Goal: Transaction & Acquisition: Purchase product/service

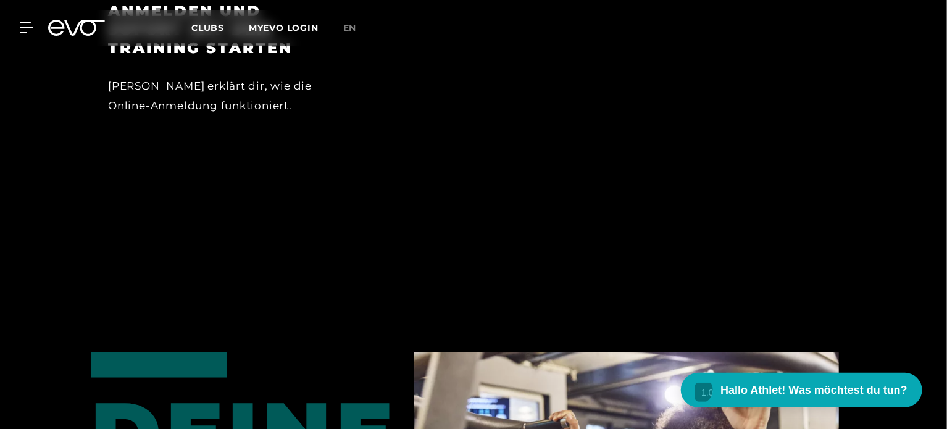
scroll to position [742, 0]
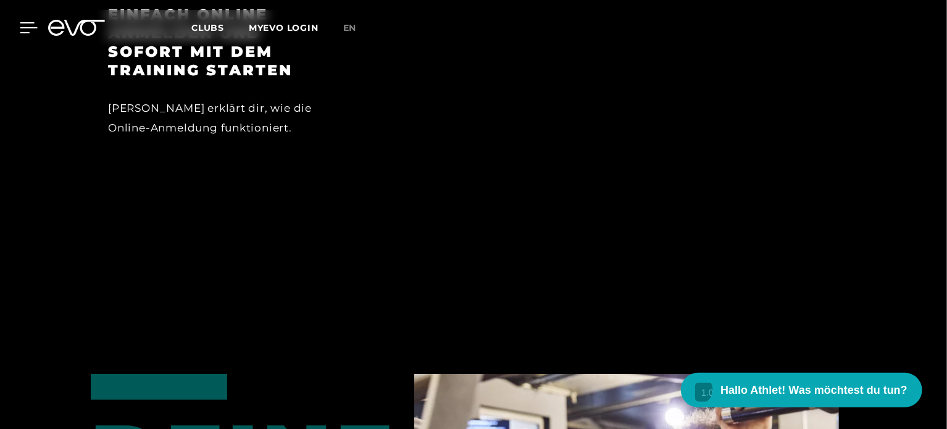
click at [30, 28] on icon at bounding box center [29, 27] width 18 height 11
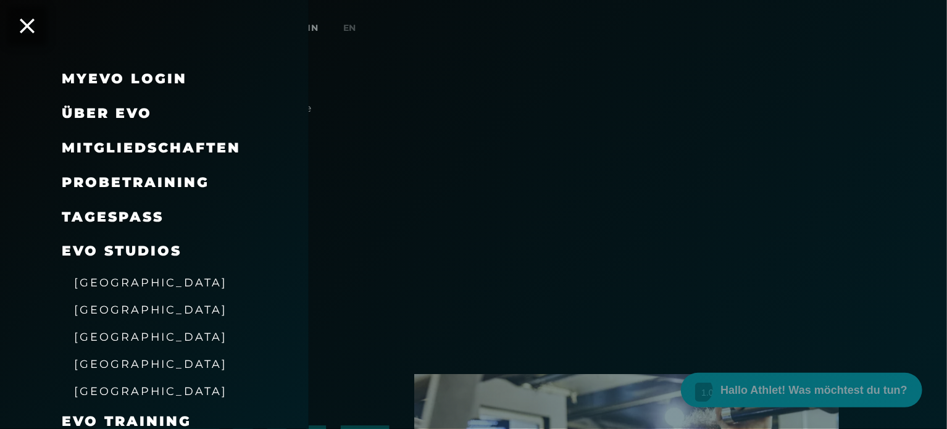
click at [133, 145] on span "Mitgliedschaften" at bounding box center [151, 148] width 179 height 17
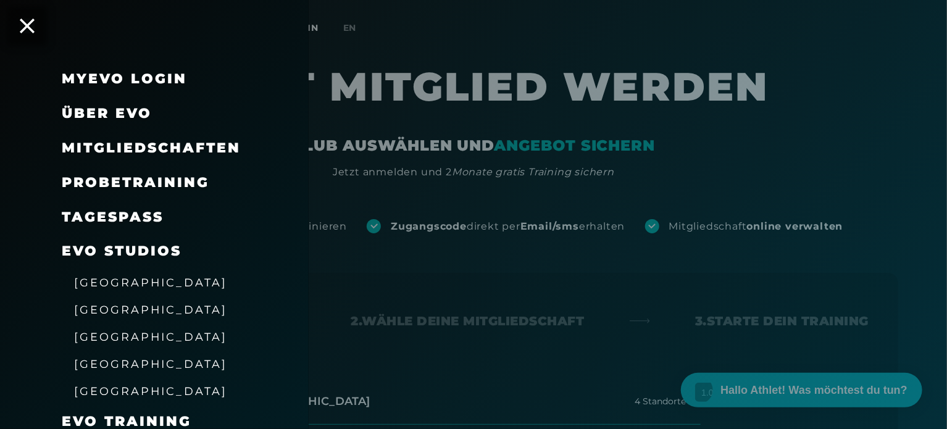
click at [107, 109] on span "Über EVO" at bounding box center [107, 113] width 90 height 17
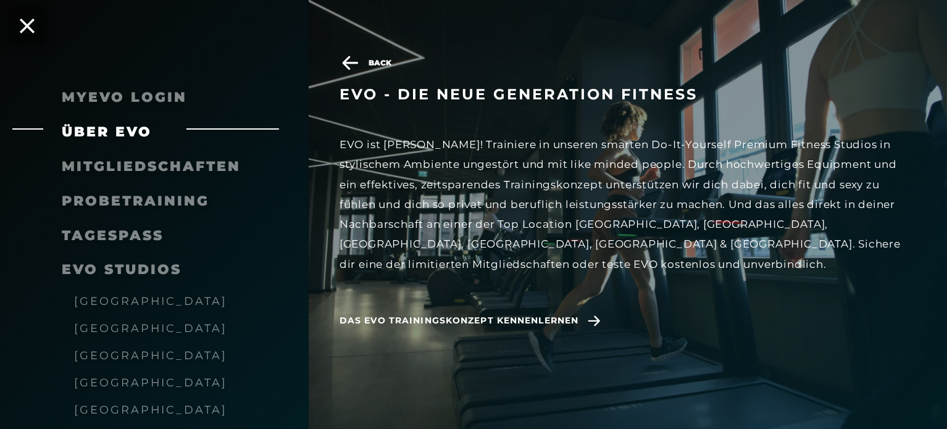
click at [122, 162] on span "Mitgliedschaften" at bounding box center [151, 166] width 179 height 17
click at [122, 172] on span "Mitgliedschaften" at bounding box center [151, 166] width 179 height 17
click at [96, 157] on div "Mitgliedschaften" at bounding box center [151, 167] width 179 height 20
click at [105, 164] on span "Mitgliedschaften" at bounding box center [151, 166] width 179 height 17
click at [110, 162] on span "Mitgliedschaften" at bounding box center [151, 166] width 179 height 17
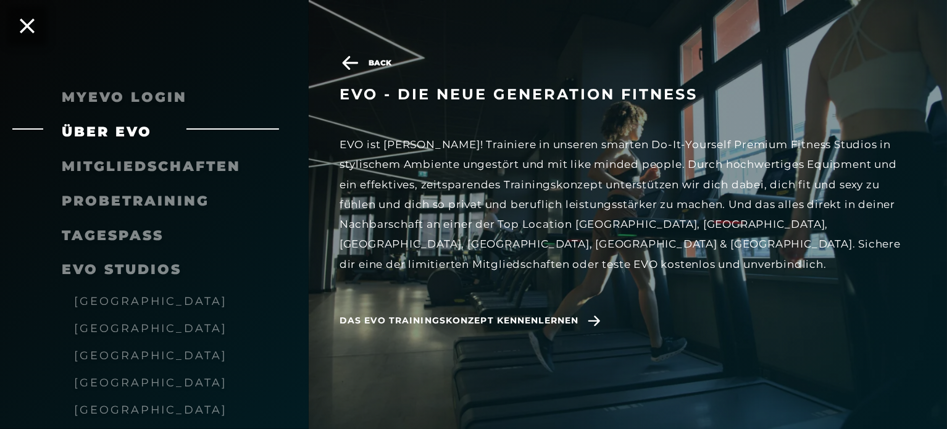
click at [359, 56] on icon at bounding box center [351, 63] width 22 height 15
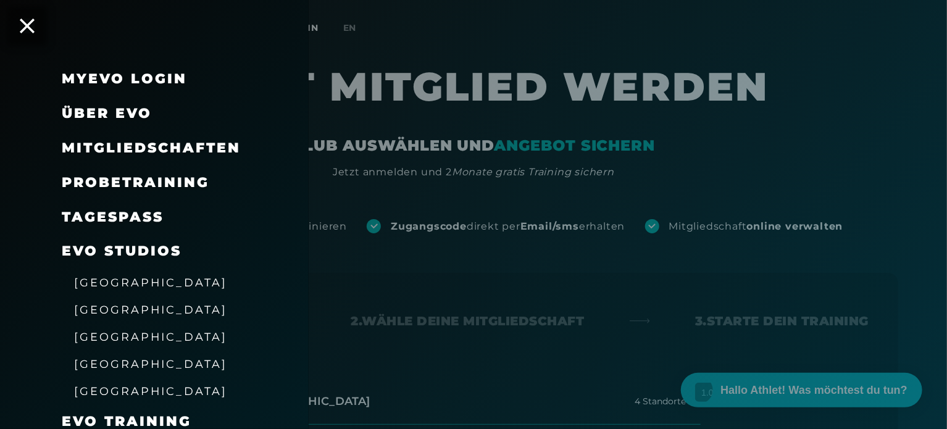
click at [143, 150] on span "Mitgliedschaften" at bounding box center [151, 148] width 179 height 17
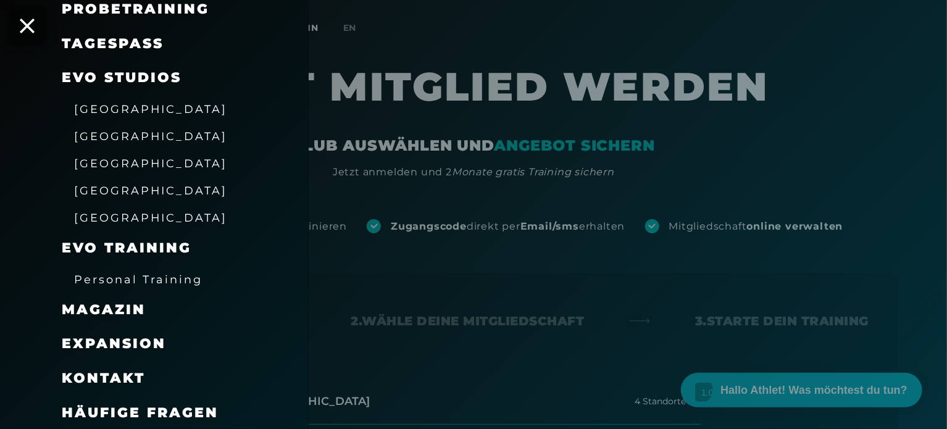
scroll to position [175, 0]
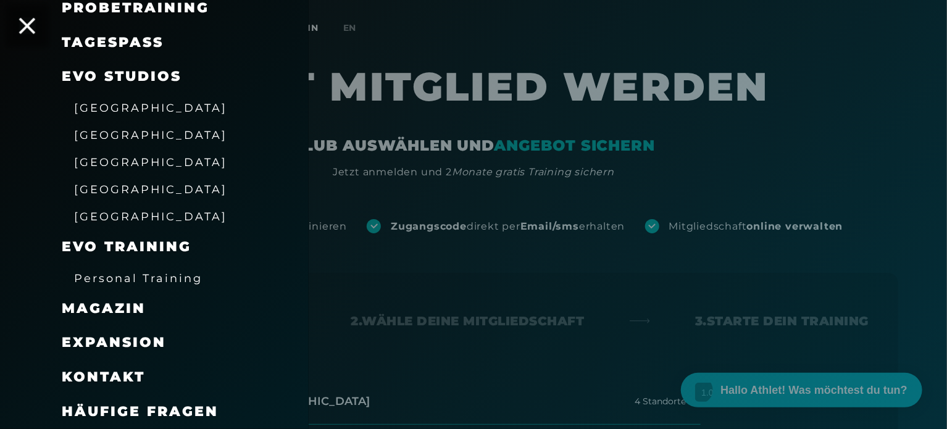
click at [27, 25] on icon at bounding box center [27, 26] width 16 height 16
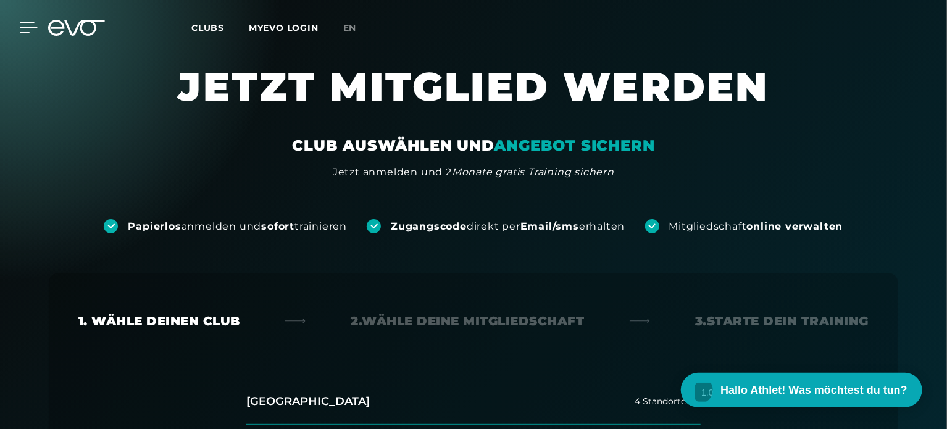
click at [22, 28] on icon at bounding box center [28, 28] width 17 height 10
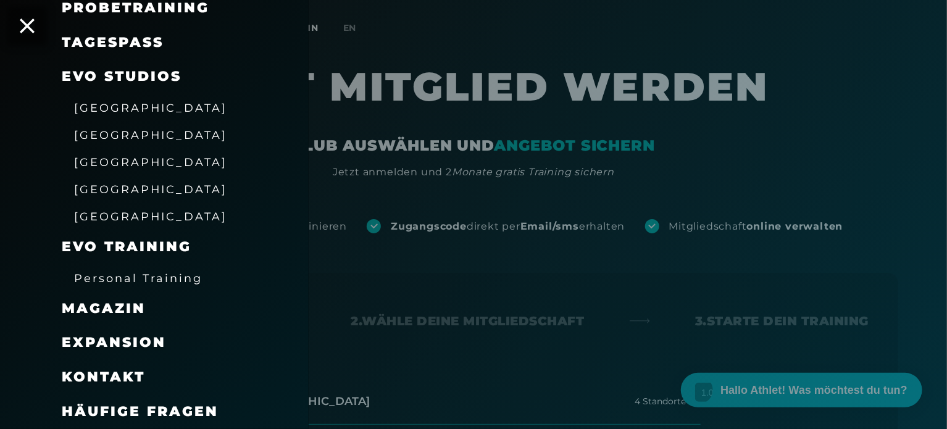
click at [124, 412] on span "Häufige Fragen" at bounding box center [140, 411] width 157 height 17
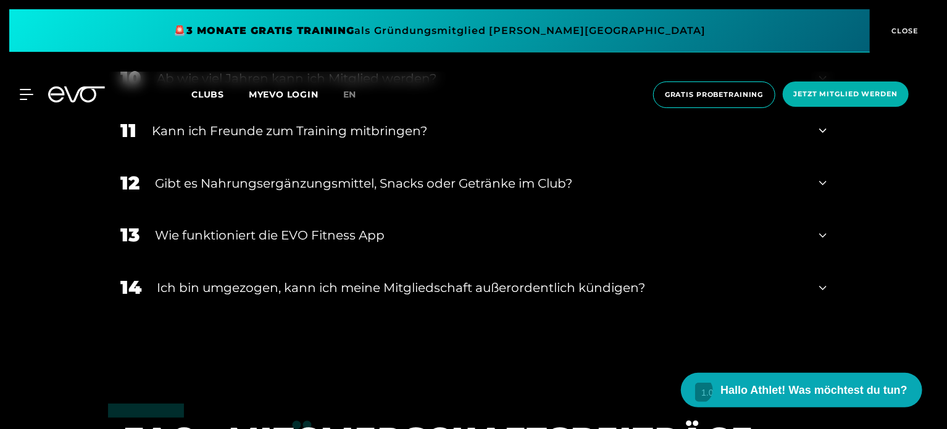
scroll to position [950, 0]
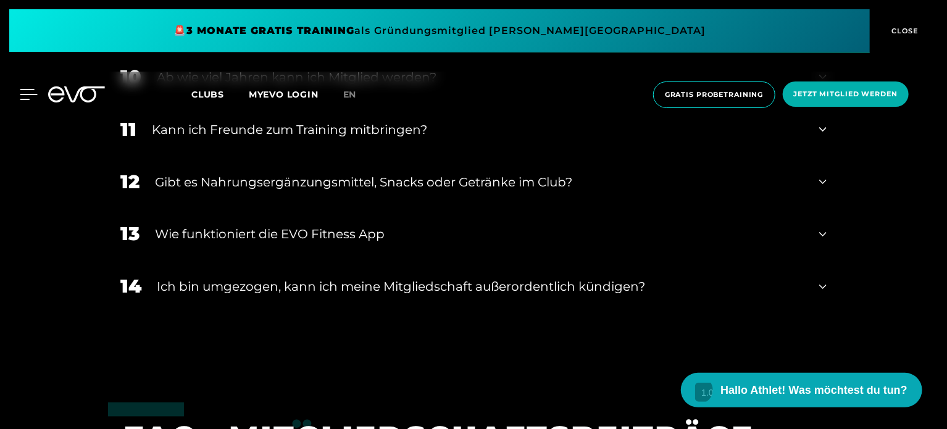
click at [25, 90] on icon at bounding box center [29, 94] width 18 height 11
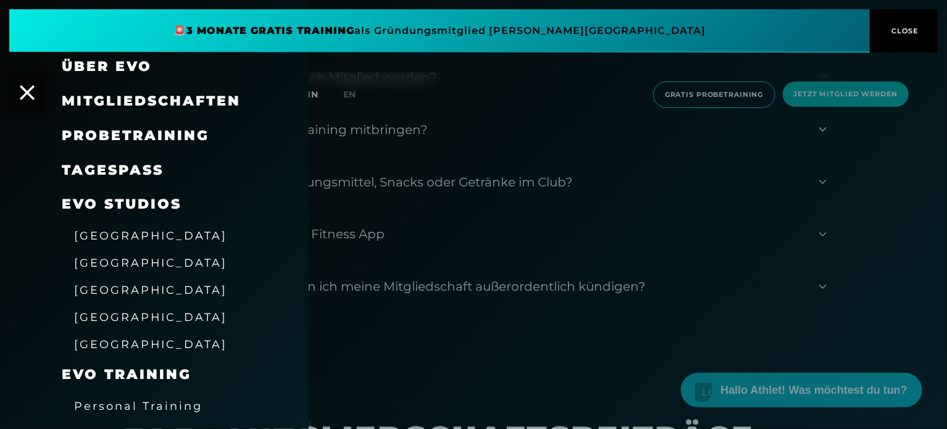
scroll to position [0, 0]
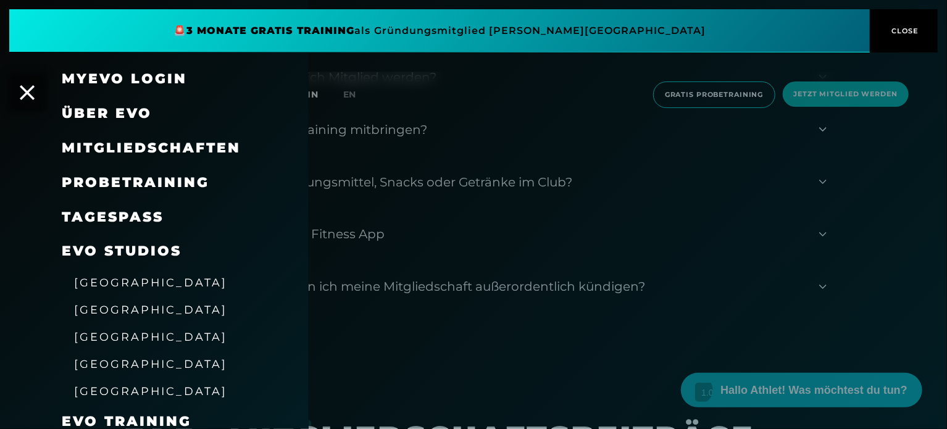
click at [80, 145] on span "Mitgliedschaften" at bounding box center [151, 148] width 179 height 17
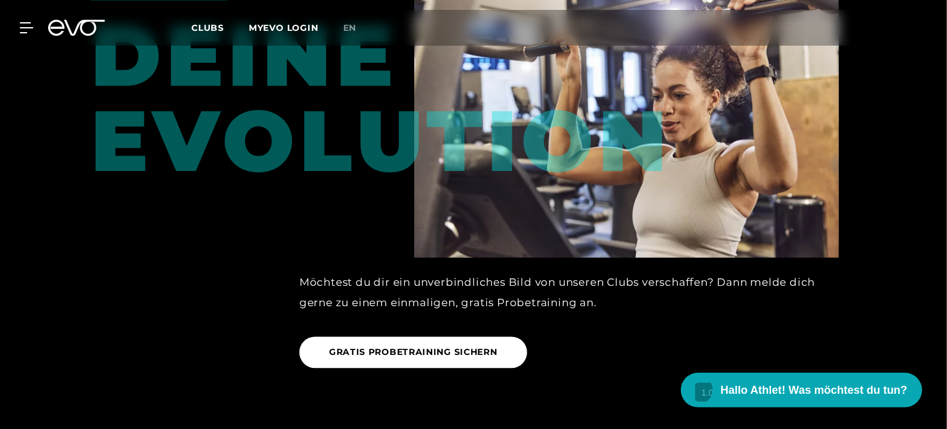
scroll to position [1141, 0]
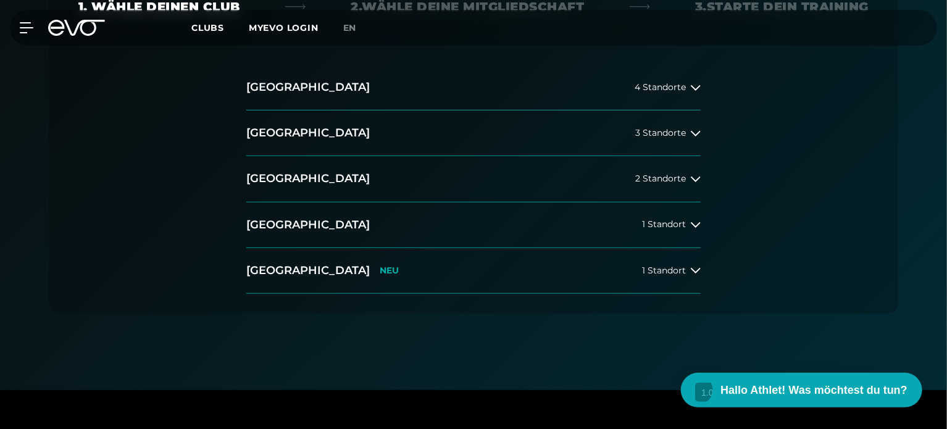
click at [80, 144] on div "[GEOGRAPHIC_DATA] 4 Standorte [GEOGRAPHIC_DATA] 3 Standorte [GEOGRAPHIC_DATA] 2…" at bounding box center [473, 189] width 791 height 249
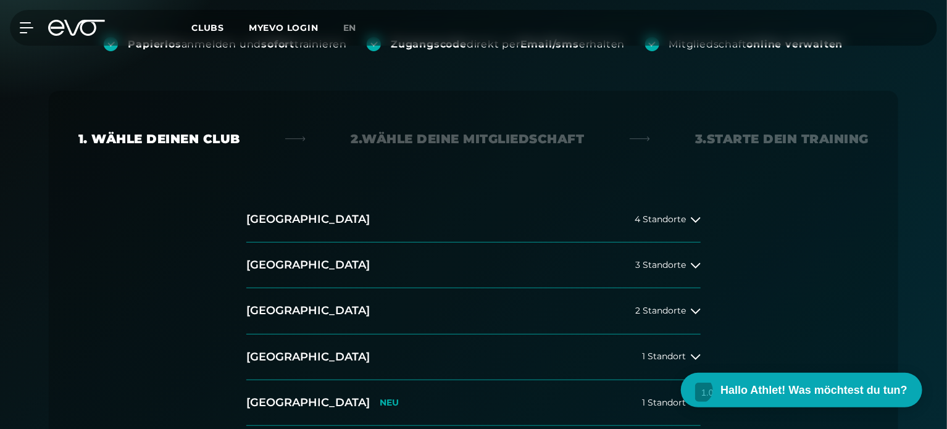
scroll to position [300, 0]
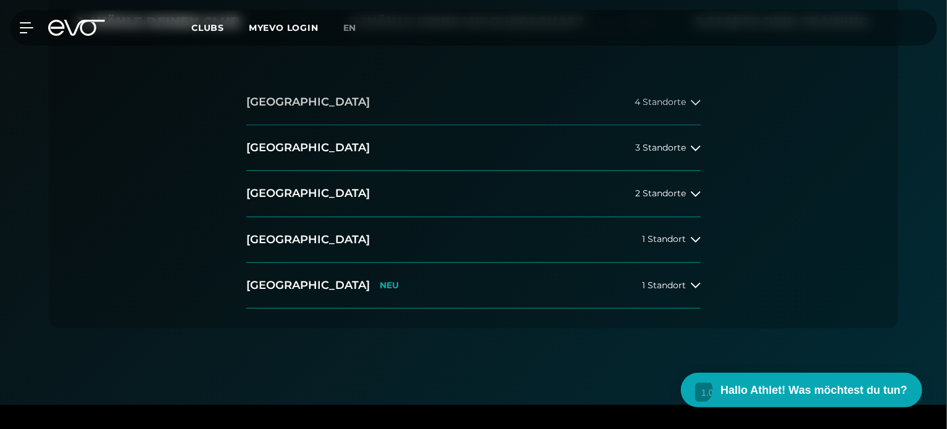
click at [292, 101] on h2 "[GEOGRAPHIC_DATA]" at bounding box center [308, 101] width 124 height 15
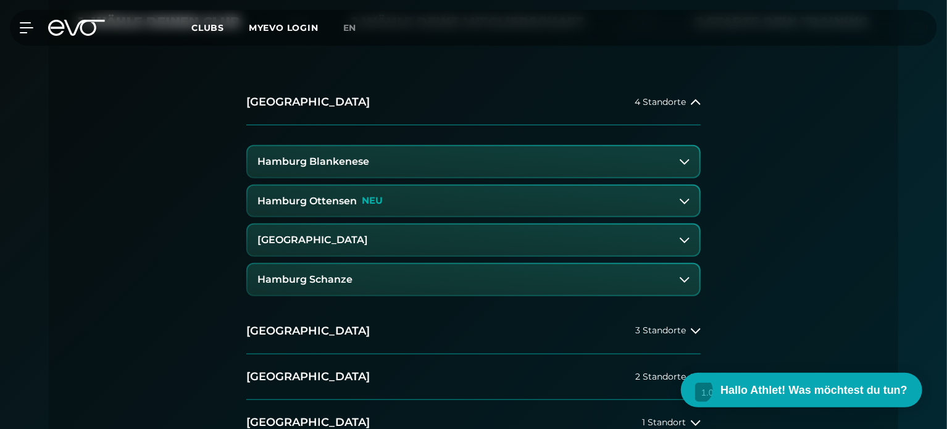
click at [346, 238] on h3 "[GEOGRAPHIC_DATA]" at bounding box center [313, 240] width 111 height 11
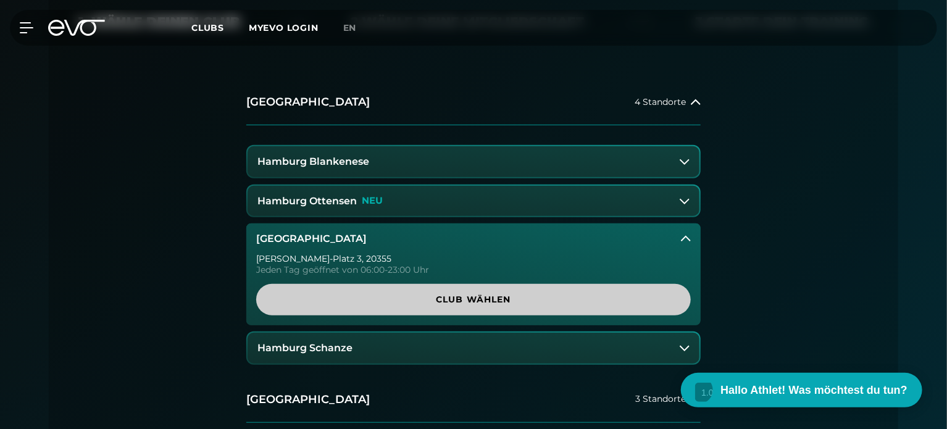
click at [382, 301] on span "Club wählen" at bounding box center [474, 299] width 376 height 13
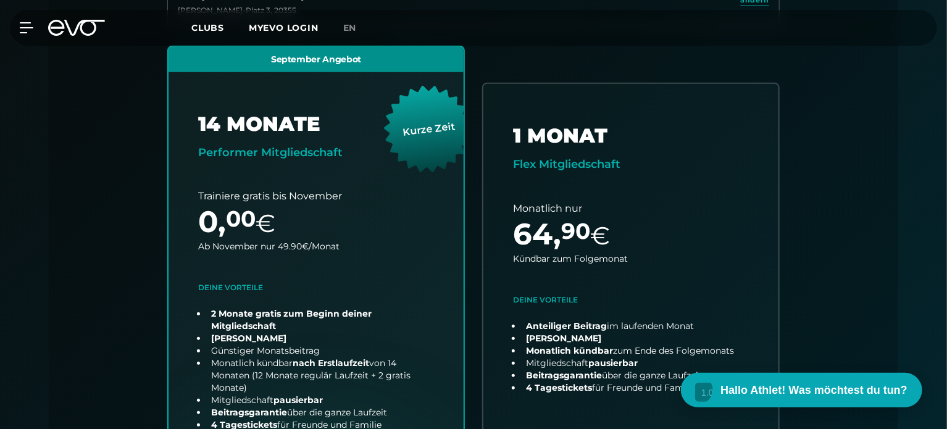
scroll to position [400, 0]
